Goal: Navigation & Orientation: Find specific page/section

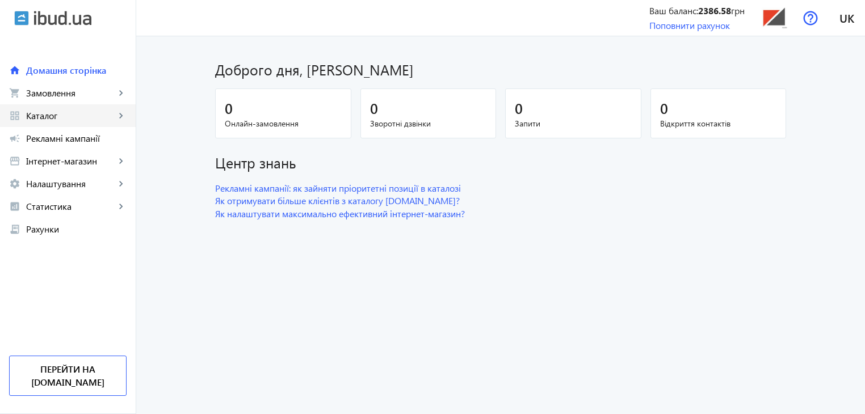
click at [59, 119] on span "Каталог" at bounding box center [70, 115] width 89 height 11
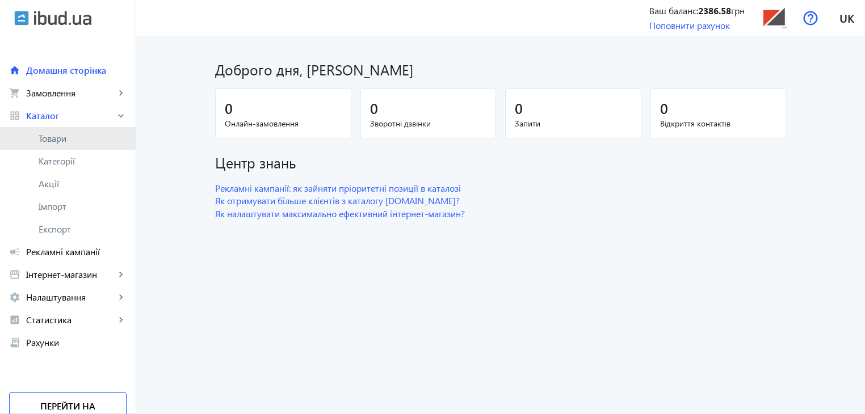
click at [72, 139] on span "Товари" at bounding box center [83, 138] width 88 height 11
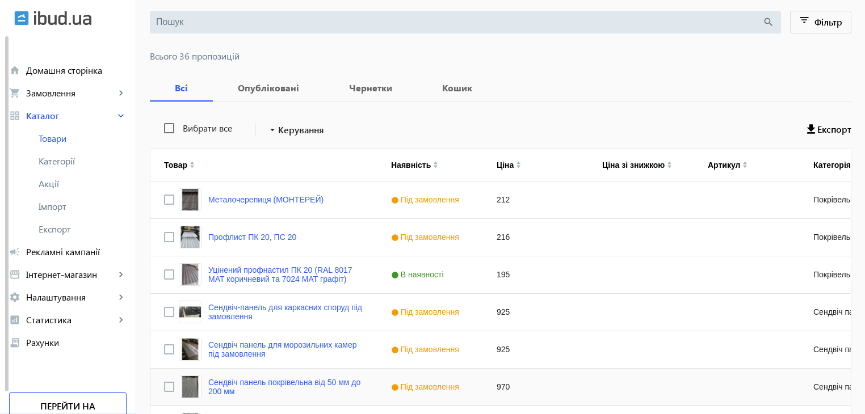
scroll to position [114, 0]
click at [69, 254] on span "Рекламні кампанії" at bounding box center [76, 251] width 100 height 11
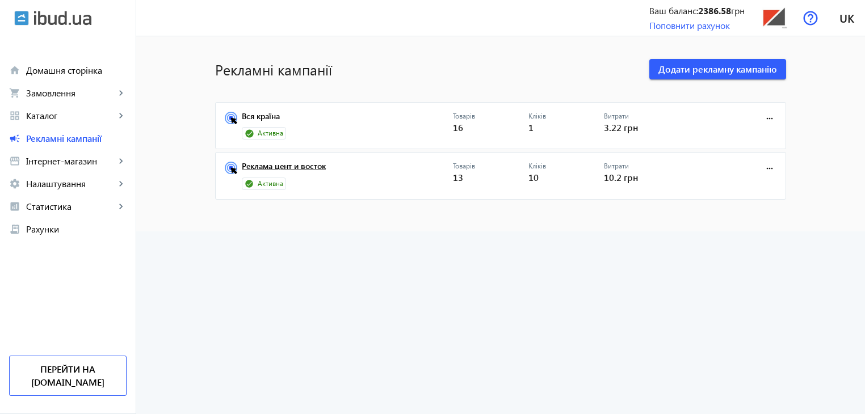
click at [305, 165] on link "Реклама цент и восток" at bounding box center [347, 170] width 211 height 16
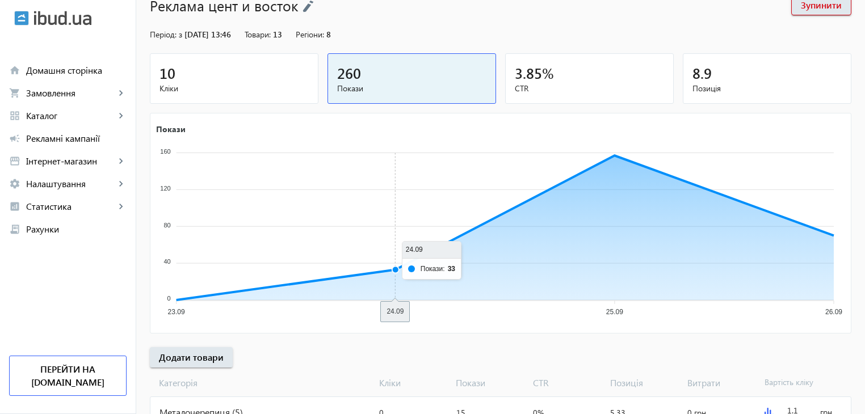
scroll to position [168, 0]
